Goal: Task Accomplishment & Management: Complete application form

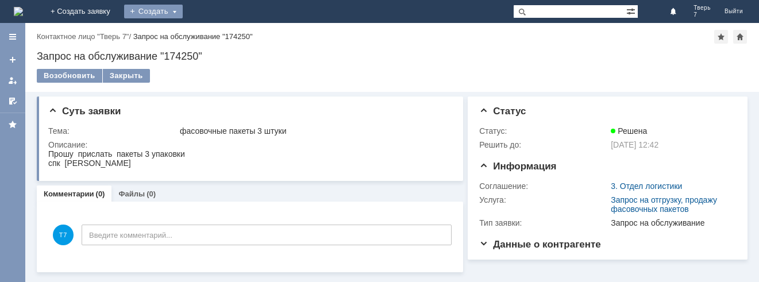
click at [183, 6] on div "Создать" at bounding box center [153, 12] width 59 height 14
click at [214, 35] on link "Заявка" at bounding box center [169, 35] width 87 height 14
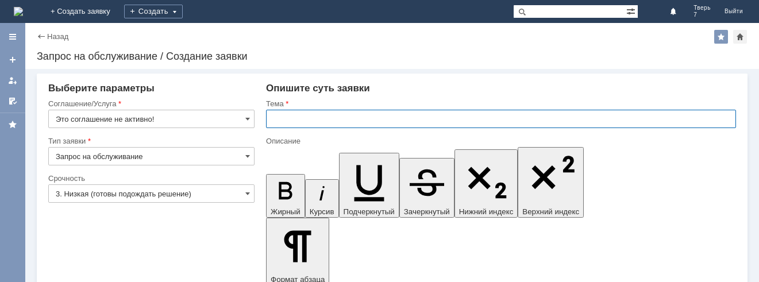
click at [277, 119] on input "text" at bounding box center [501, 119] width 470 height 18
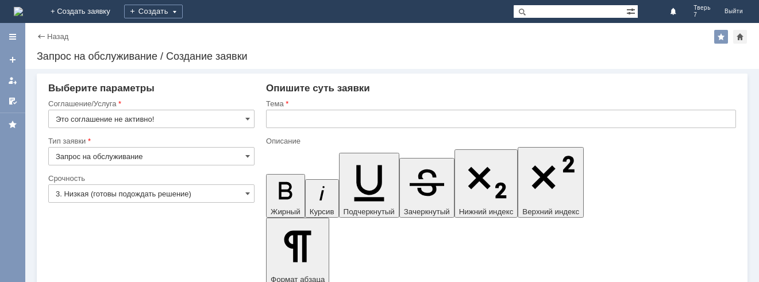
drag, startPoint x: 287, startPoint y: 3088, endPoint x: 525, endPoint y: 3247, distance: 286.2
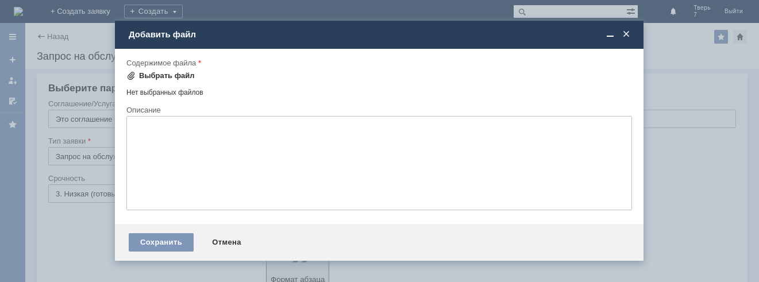
click at [150, 71] on div "Выбрать файл" at bounding box center [167, 75] width 56 height 9
